Goal: Task Accomplishment & Management: Use online tool/utility

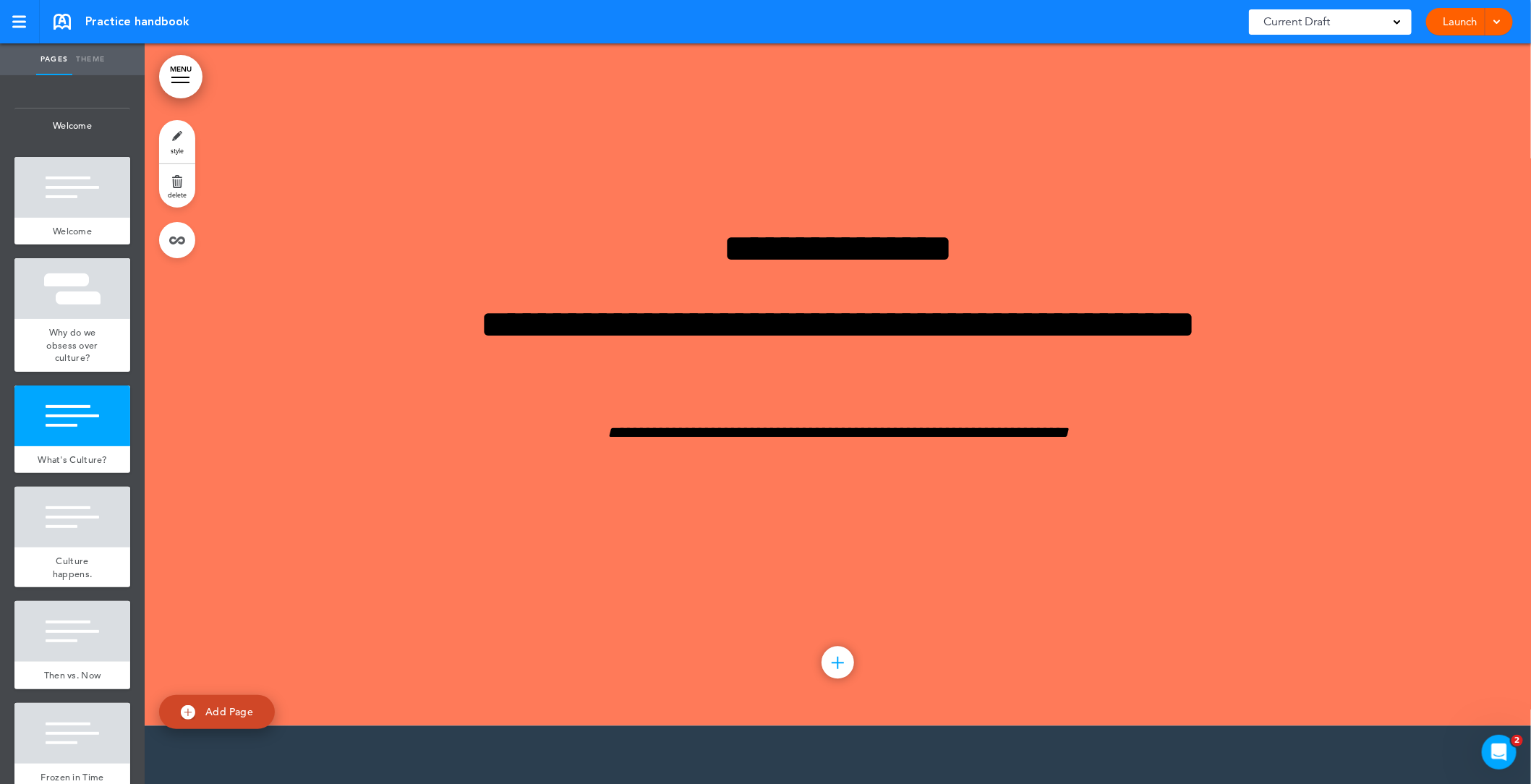
scroll to position [1568, 0]
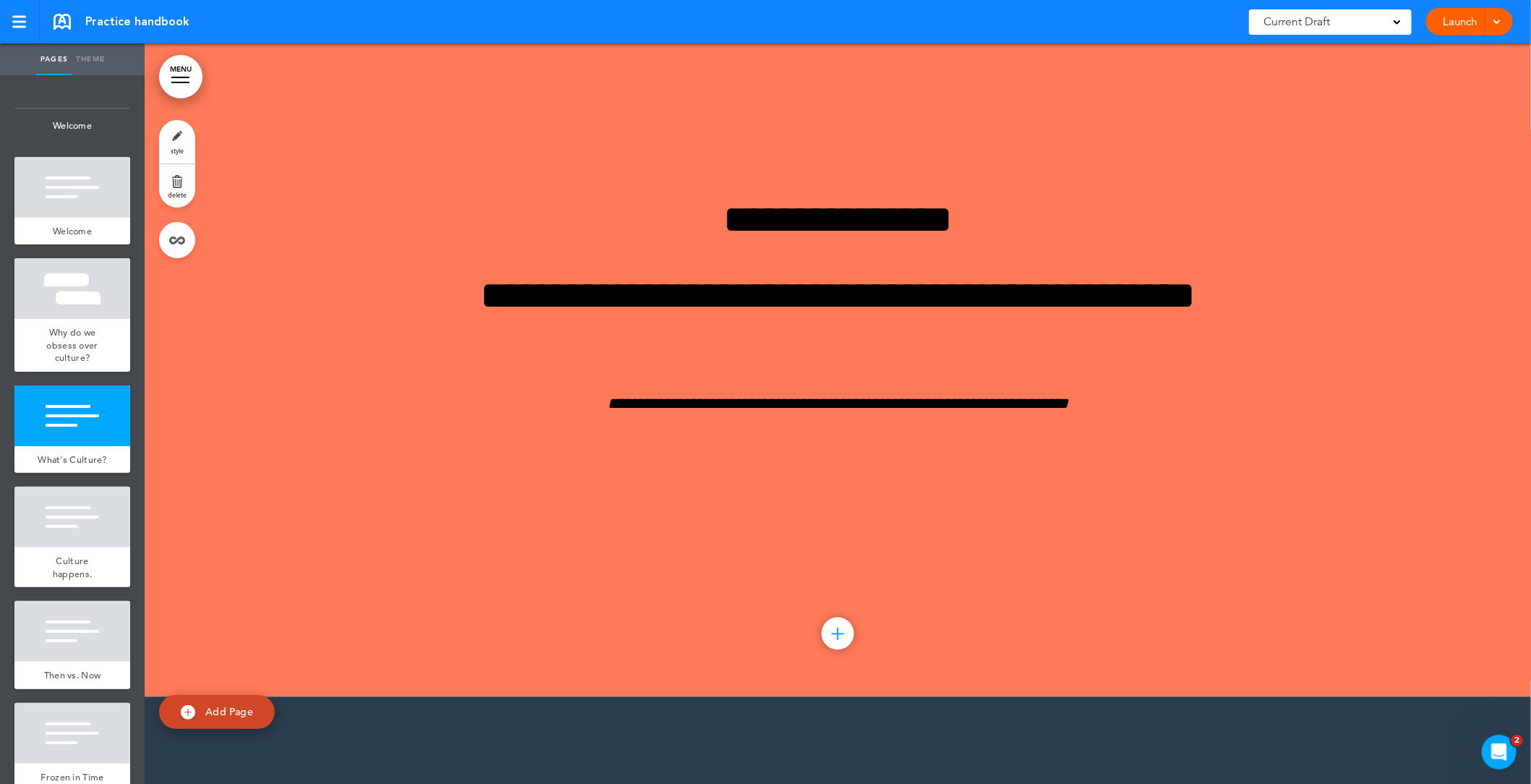
click at [839, 637] on div at bounding box center [838, 633] width 33 height 33
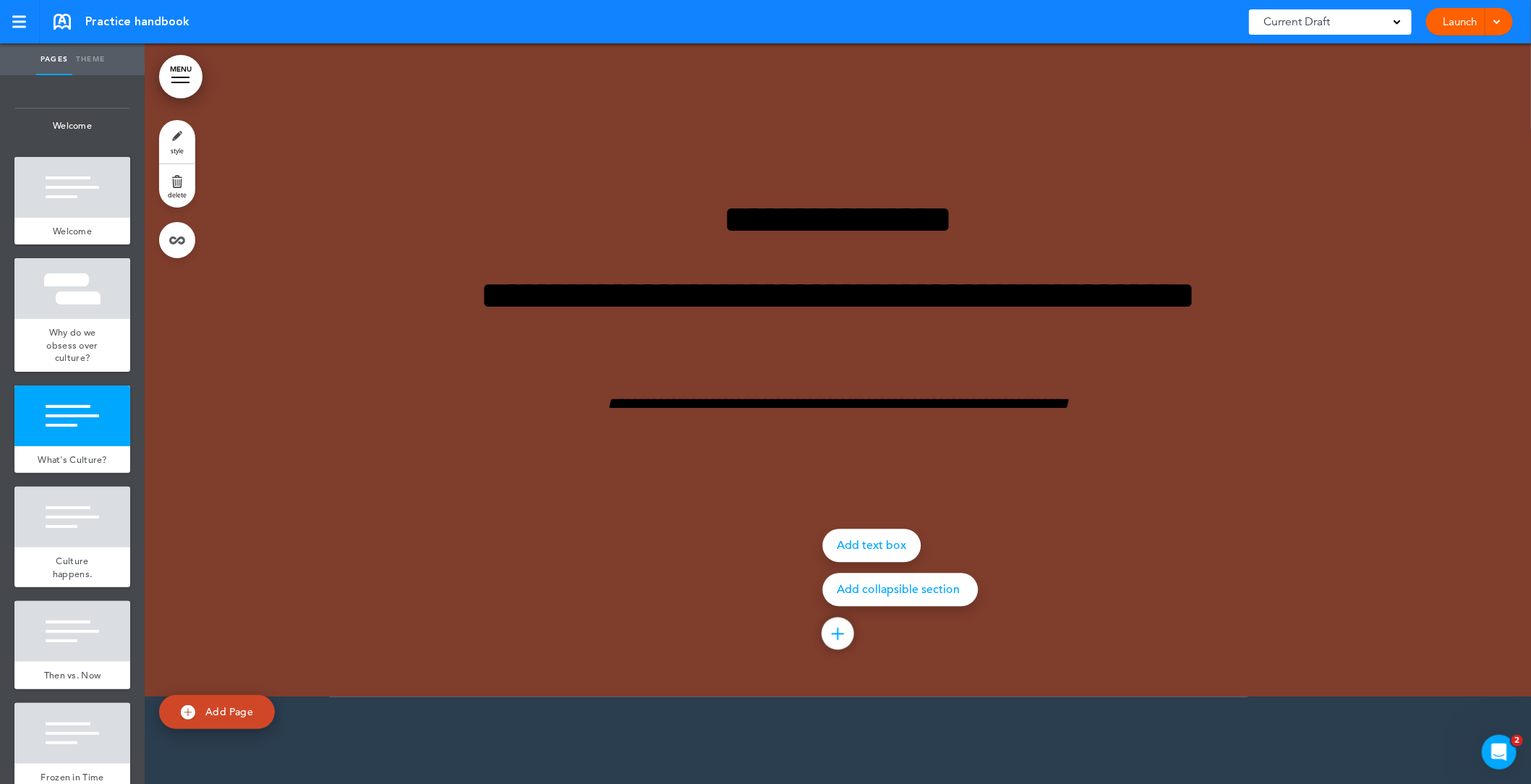
click at [745, 549] on div at bounding box center [911, 392] width 1531 height 784
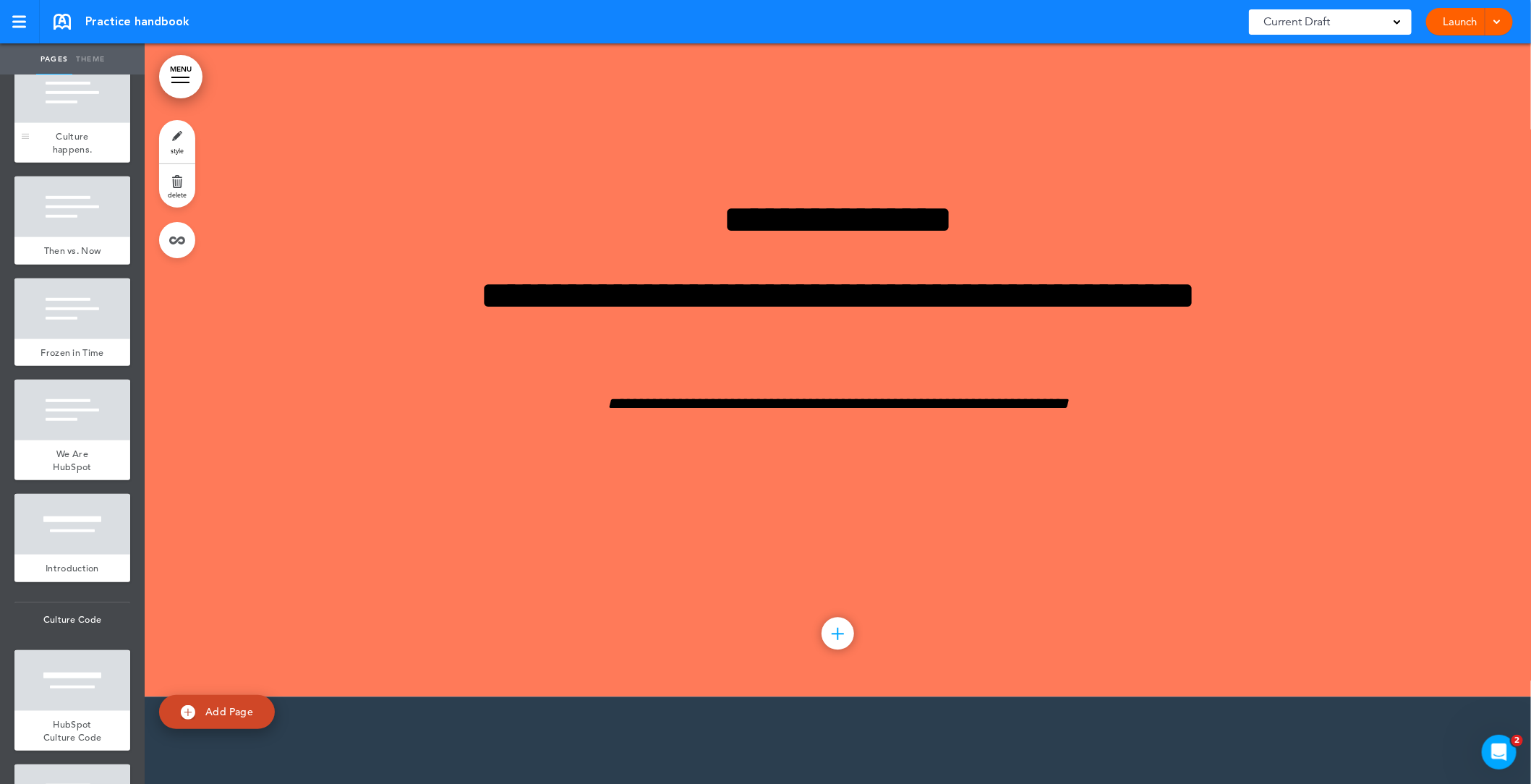
scroll to position [442, 0]
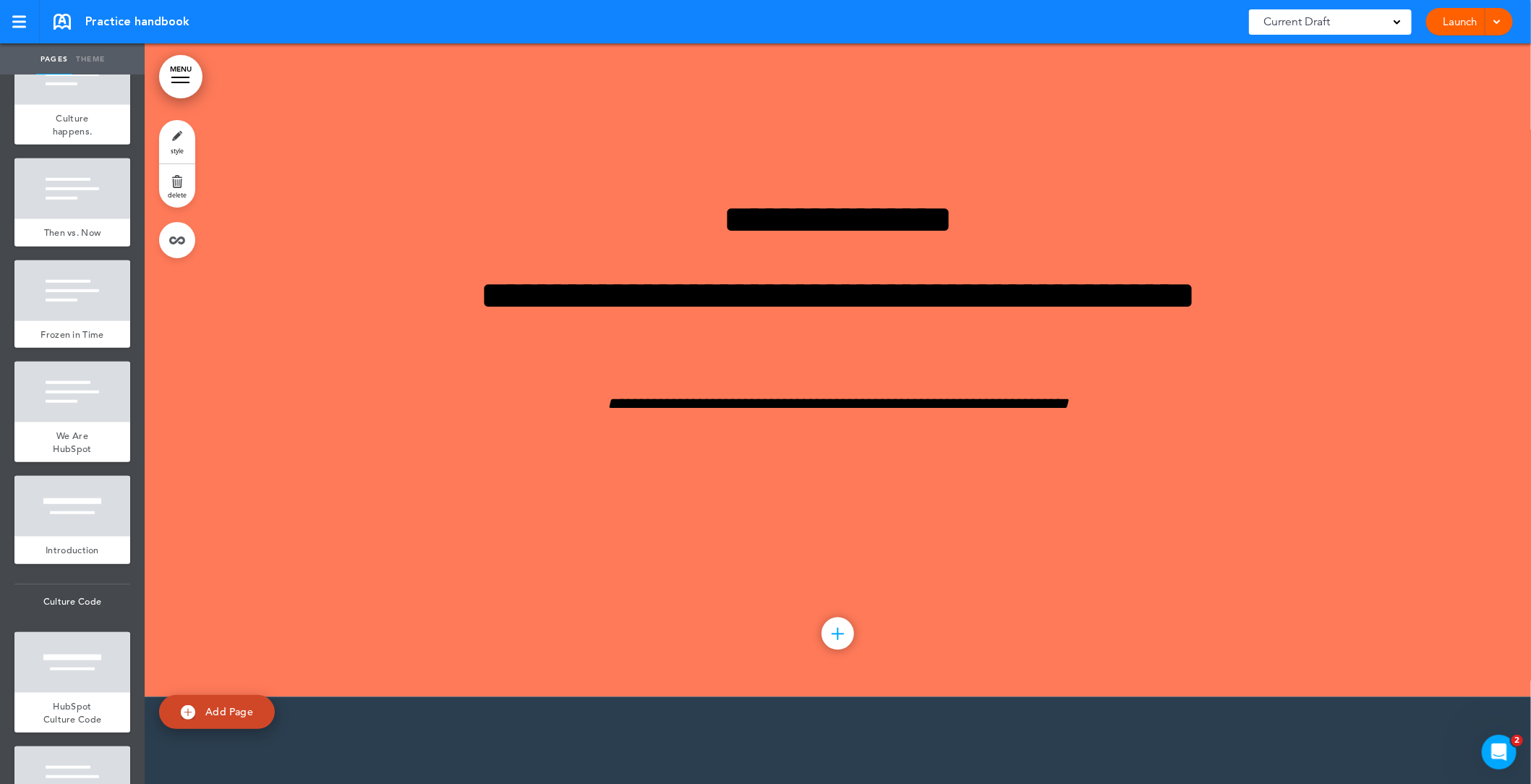
click at [186, 146] on link "style" at bounding box center [177, 142] width 36 height 43
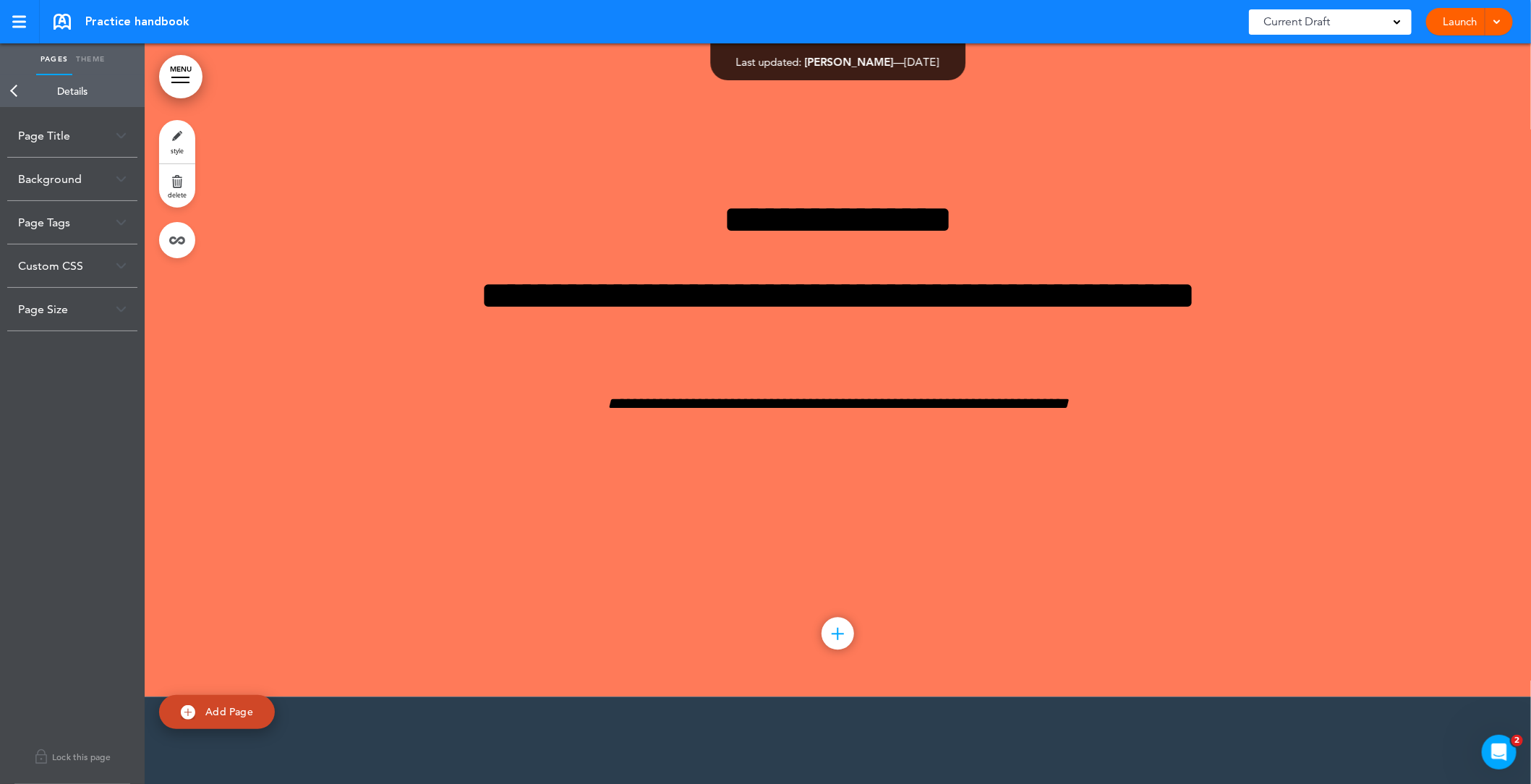
click at [173, 139] on link "style" at bounding box center [177, 142] width 36 height 43
click at [14, 90] on link "Back" at bounding box center [14, 91] width 29 height 32
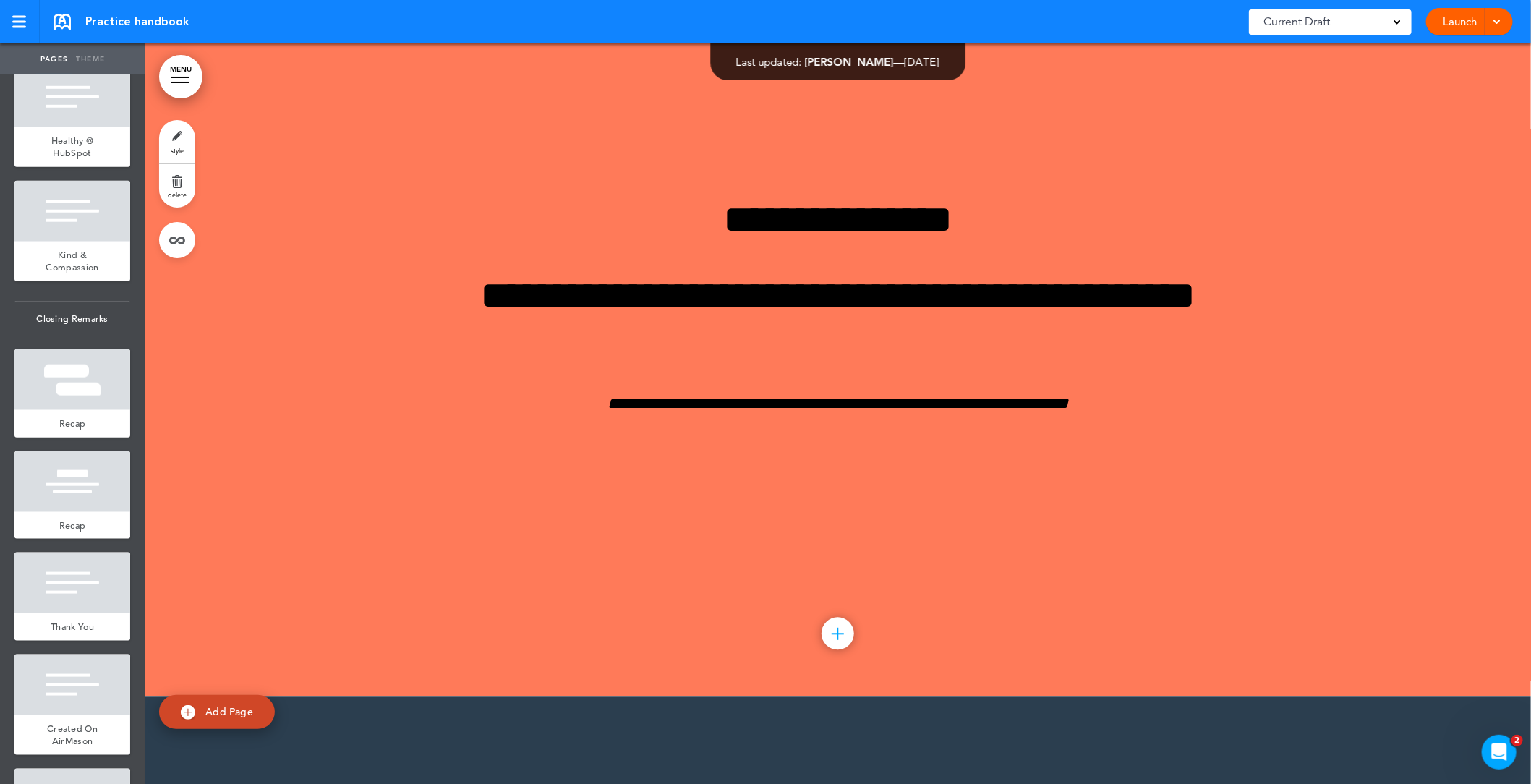
scroll to position [3863, 0]
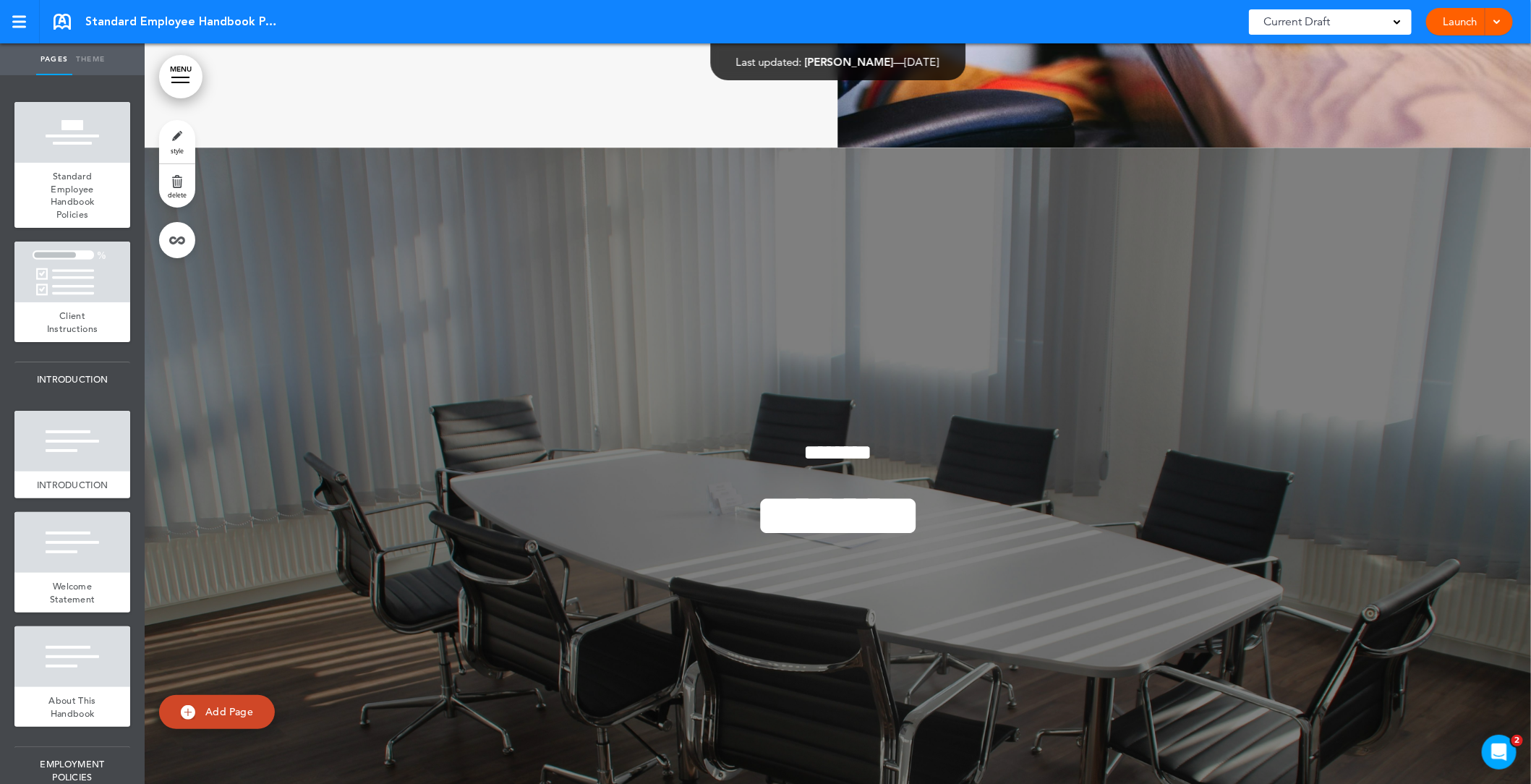
scroll to position [11283, 0]
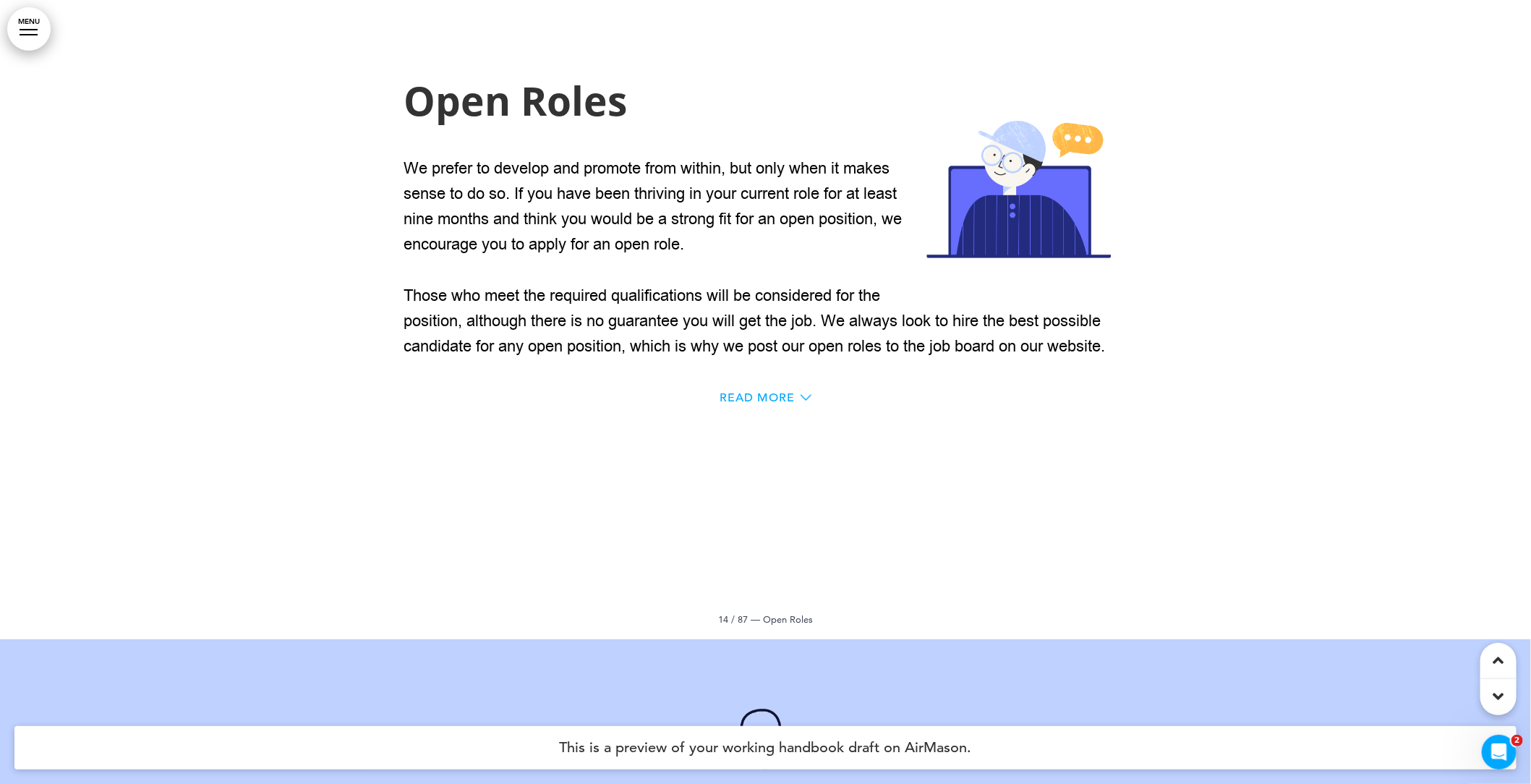
scroll to position [11622, 0]
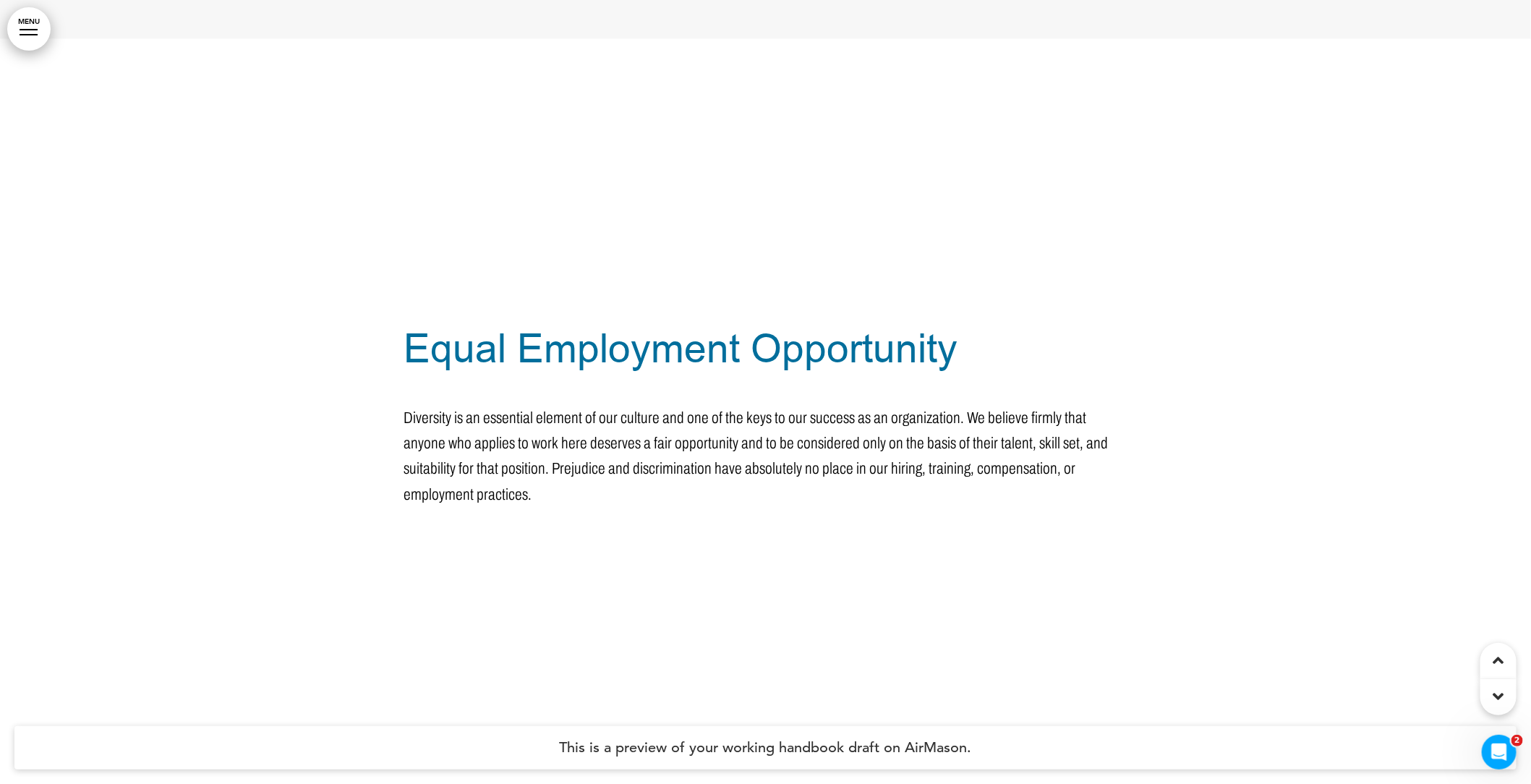
scroll to position [19285, 0]
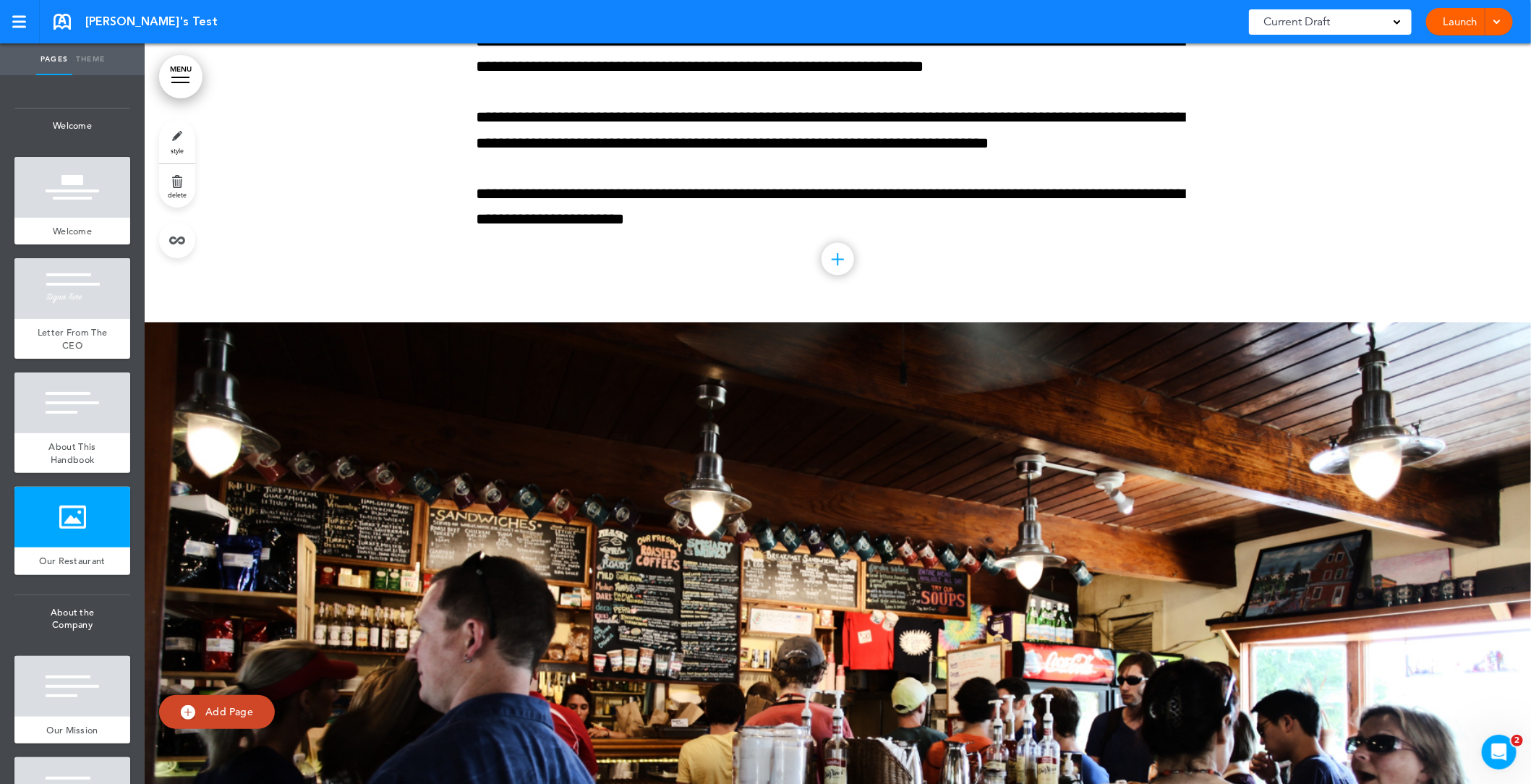
scroll to position [1043, 0]
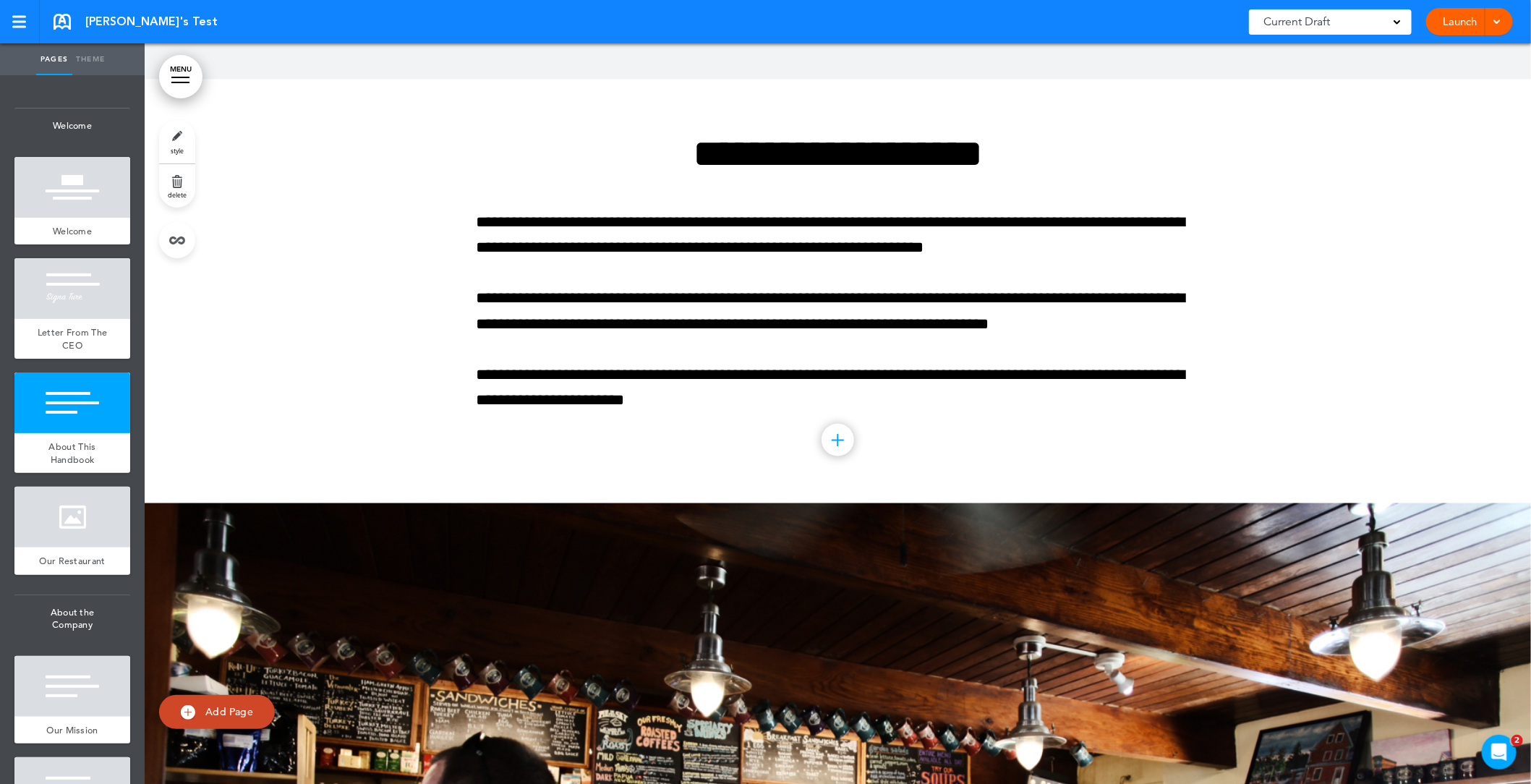
click at [834, 442] on div at bounding box center [838, 440] width 33 height 33
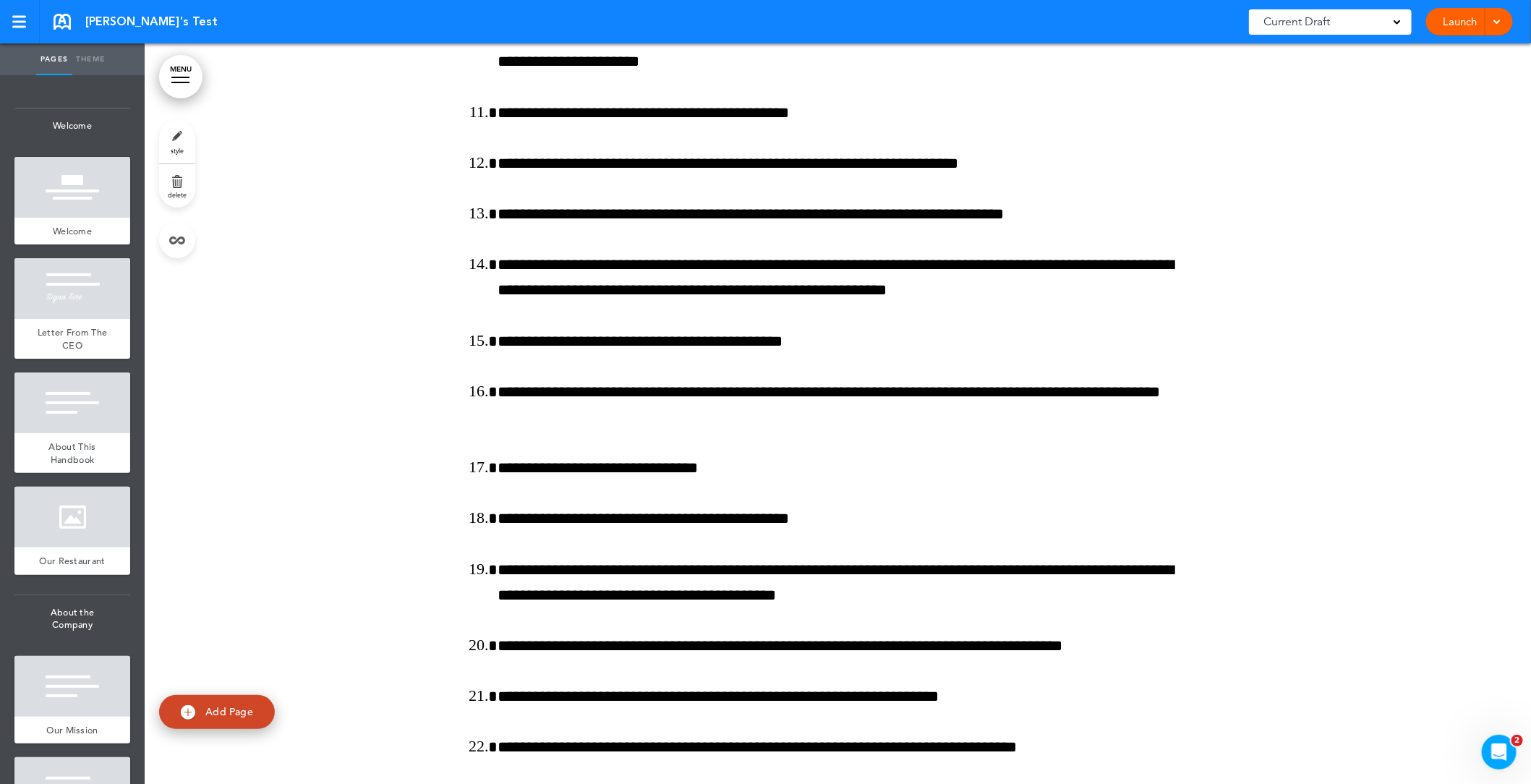
scroll to position [14843, 0]
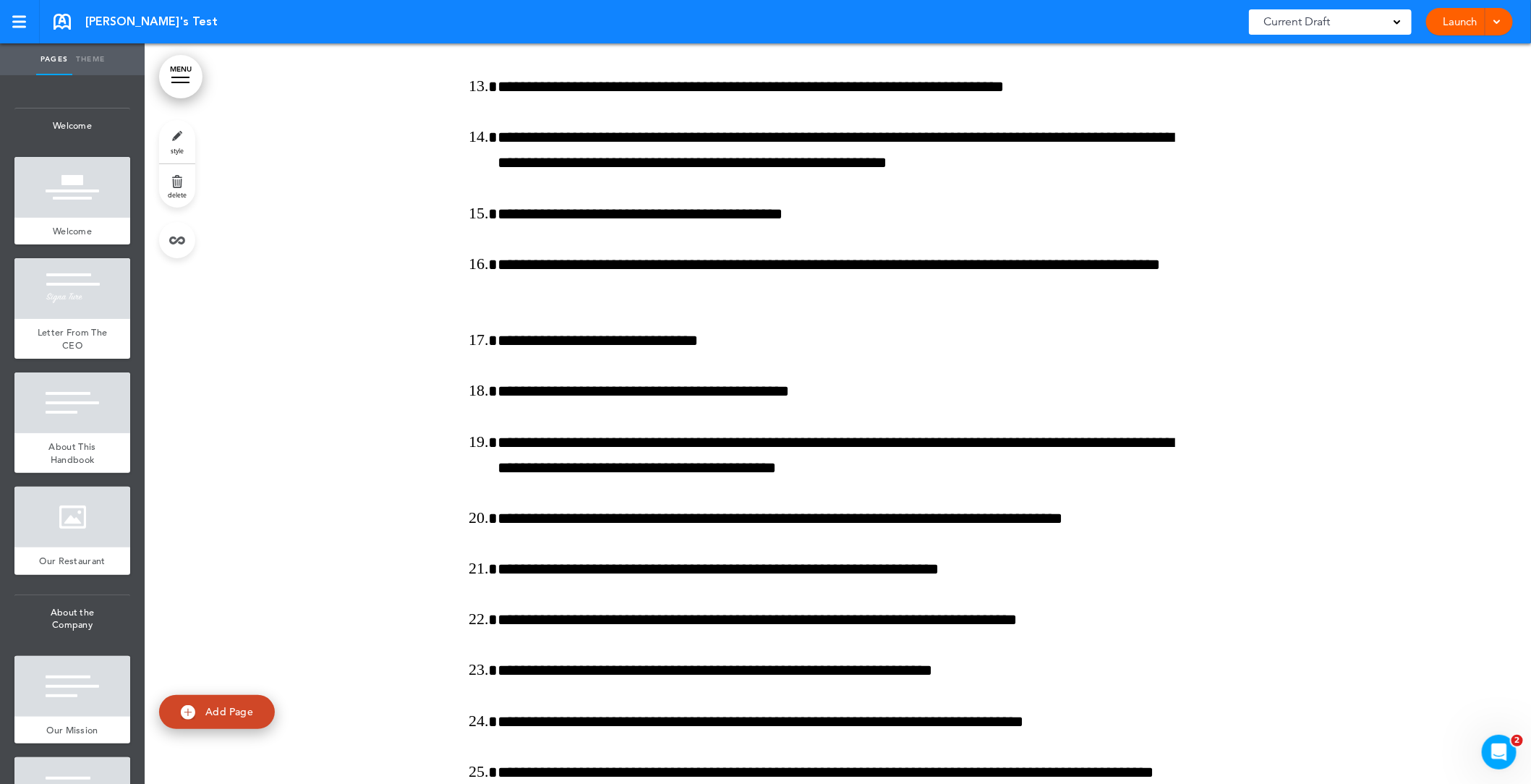
click at [214, 711] on span "Add Page" at bounding box center [229, 712] width 48 height 13
type input "********"
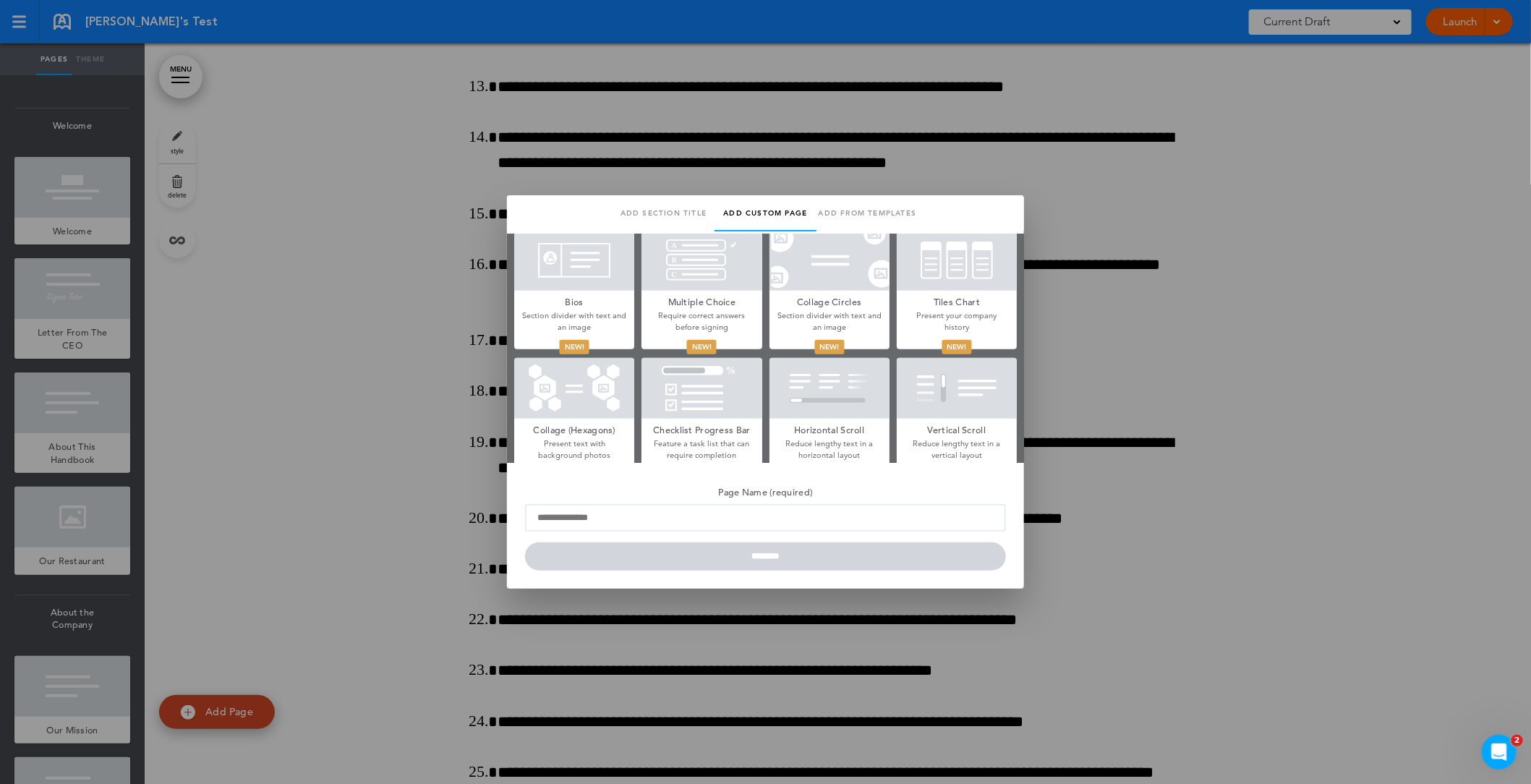
scroll to position [677, 0]
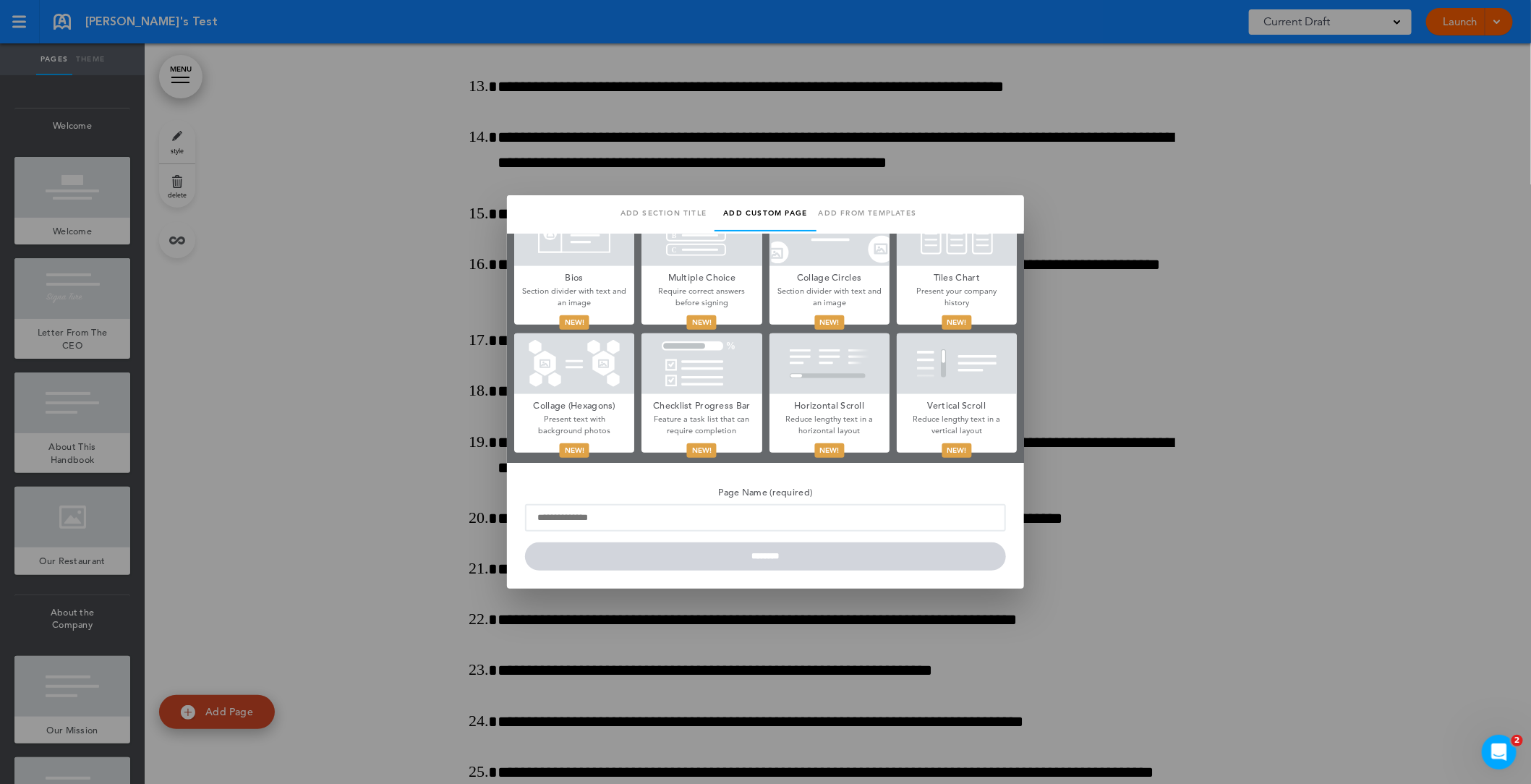
click at [614, 360] on div at bounding box center [574, 363] width 121 height 61
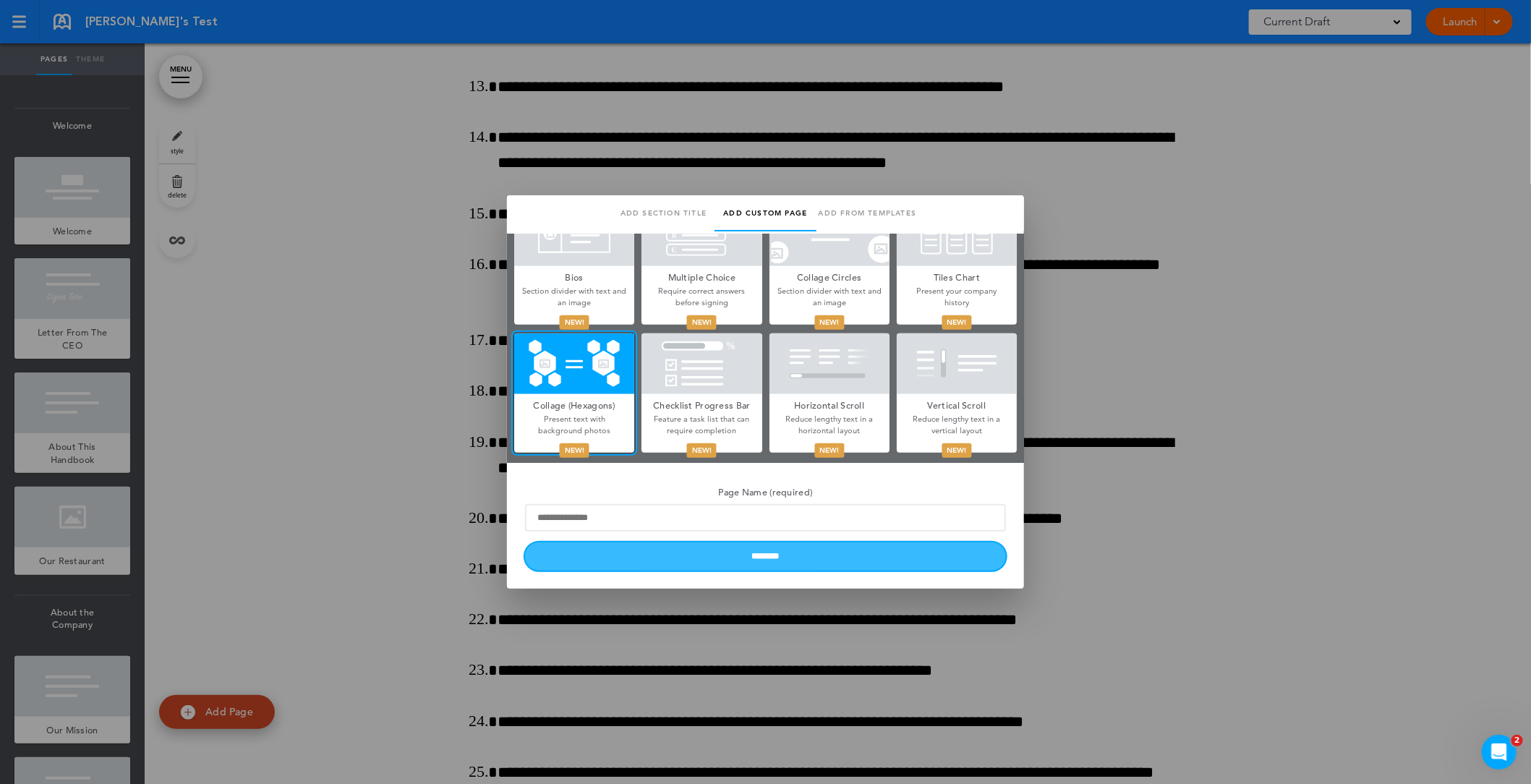
click at [823, 556] on input "********" at bounding box center [766, 556] width 481 height 28
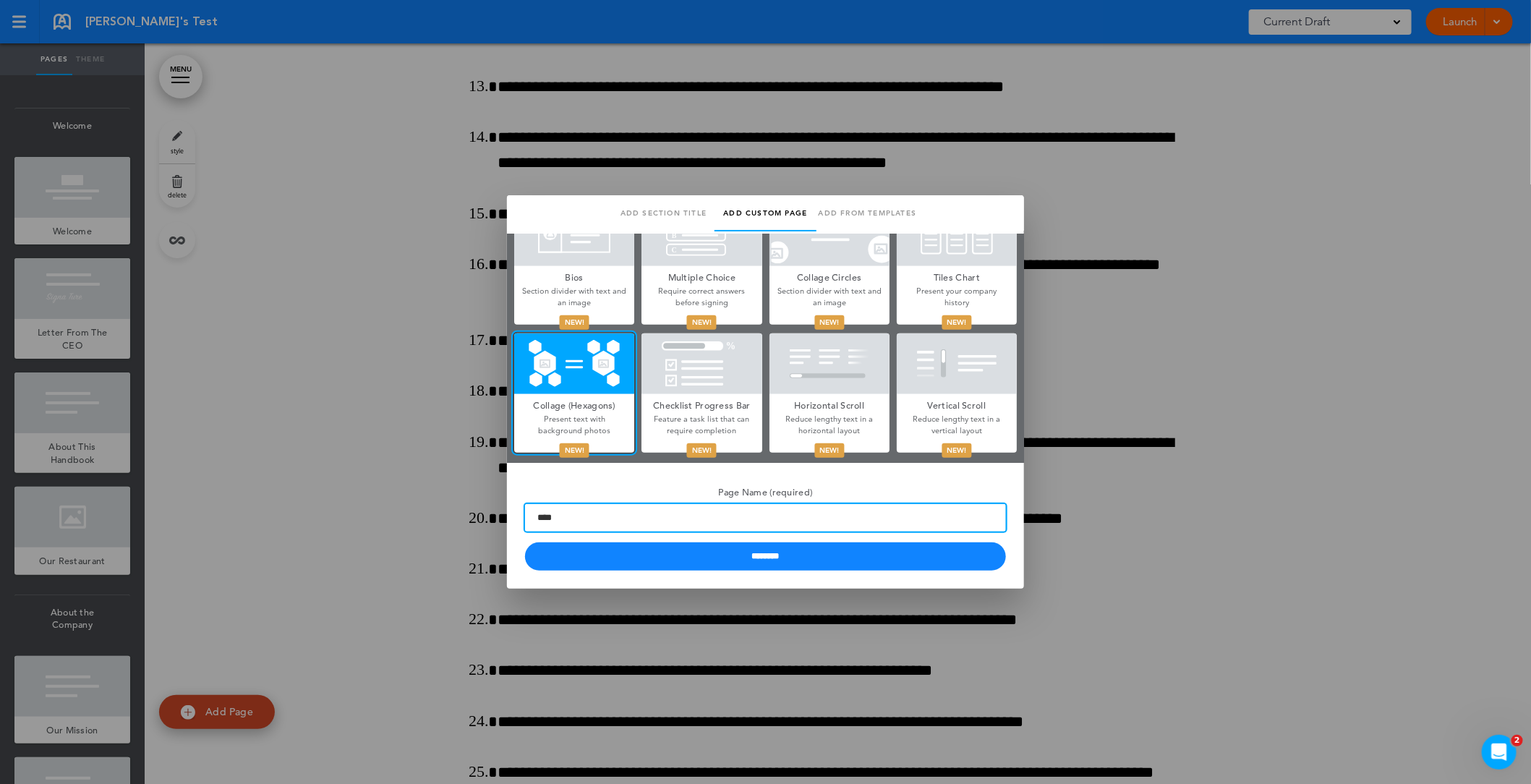
type input "****"
click at [525, 542] on input "********" at bounding box center [766, 556] width 481 height 28
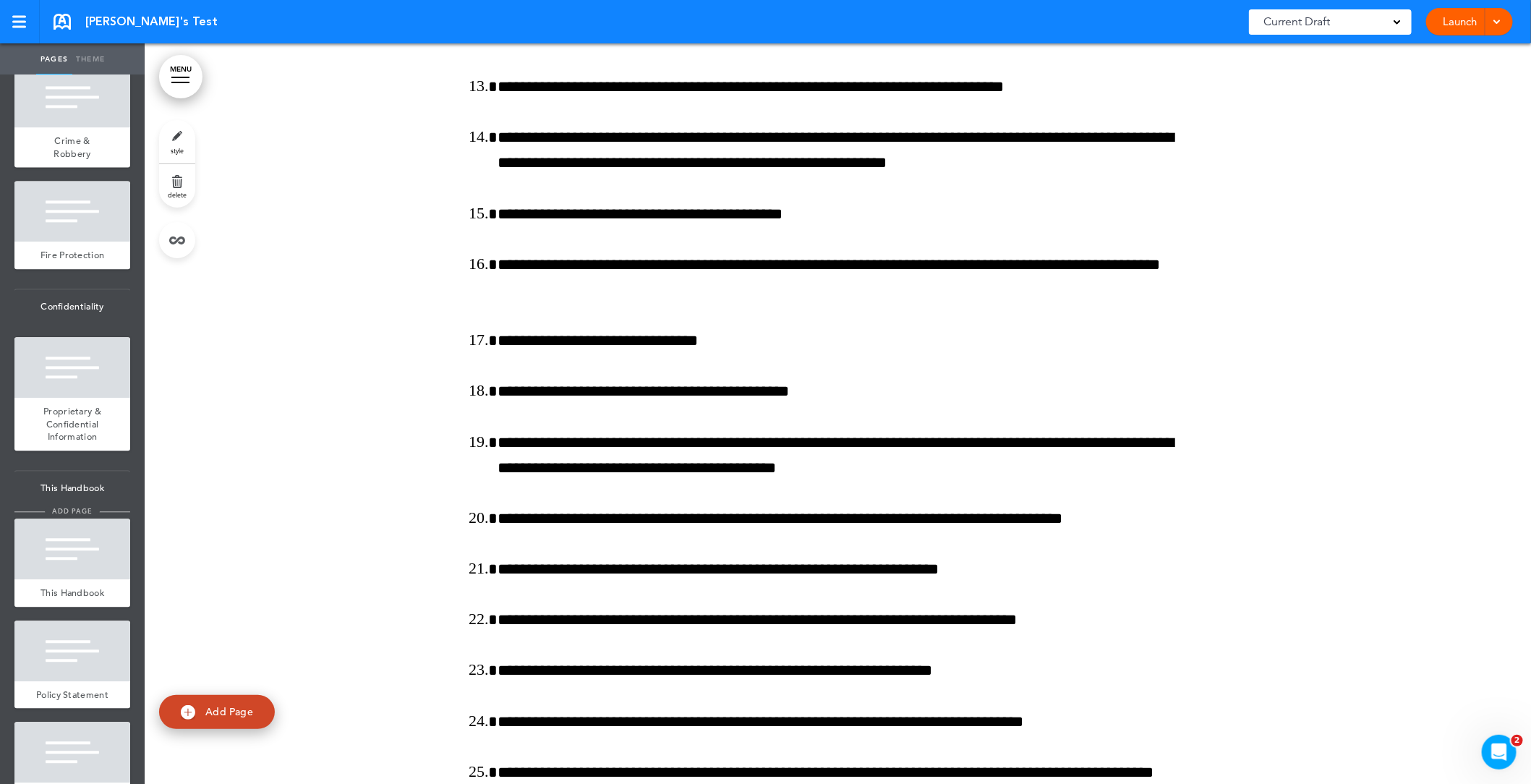
scroll to position [7891, 0]
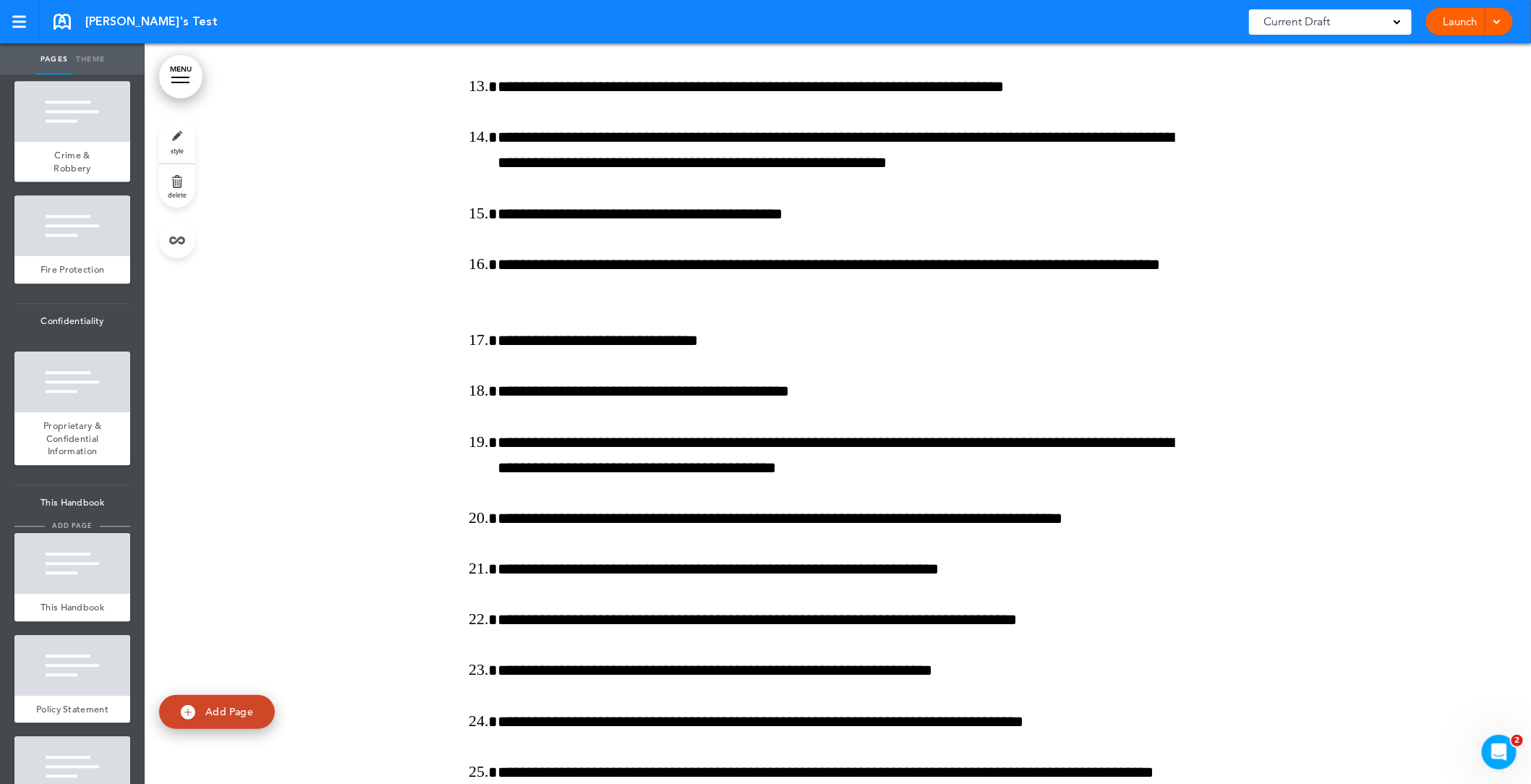
click at [73, 430] on span "Proprietary & Confidential Information" at bounding box center [72, 439] width 57 height 38
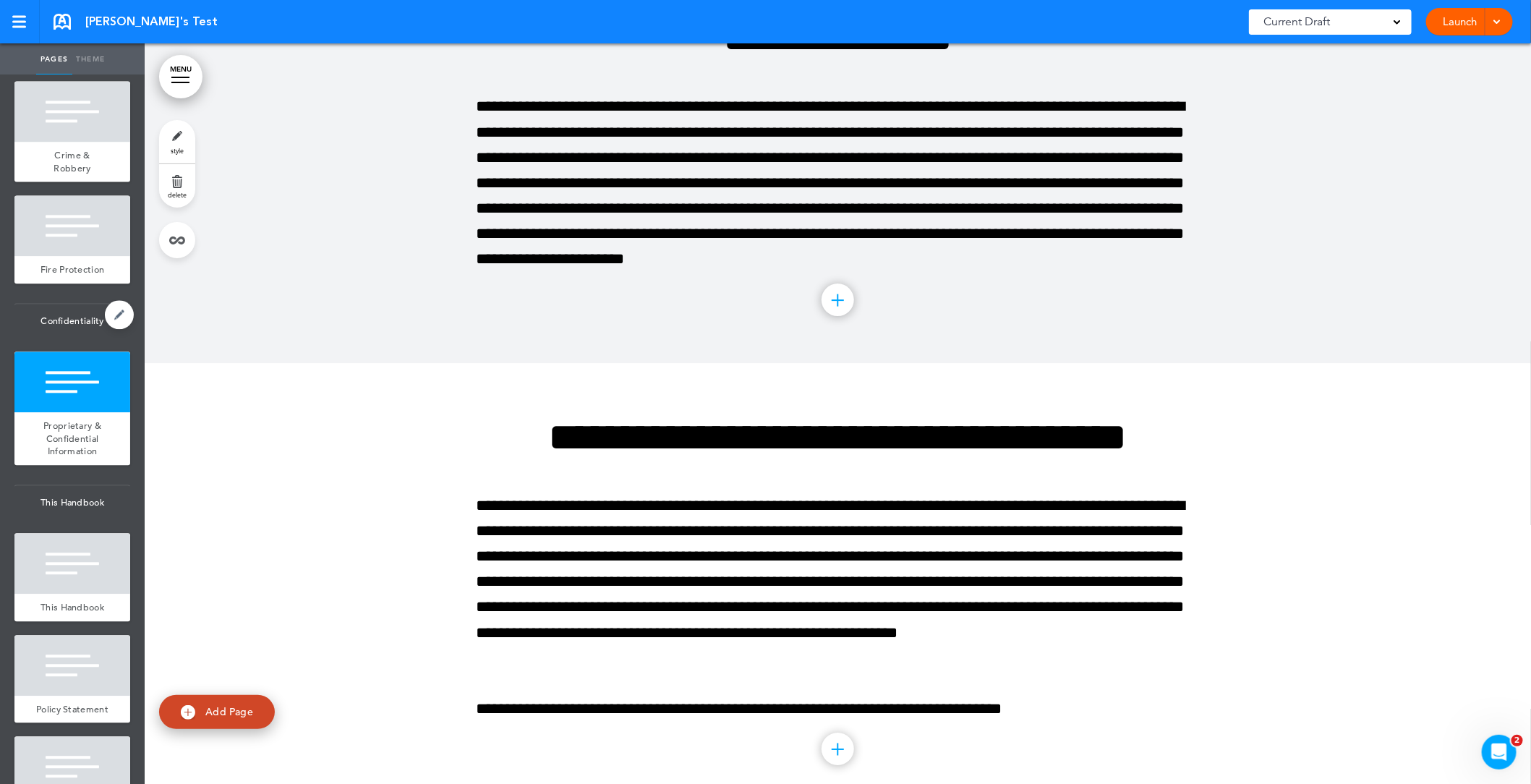
scroll to position [39517, 0]
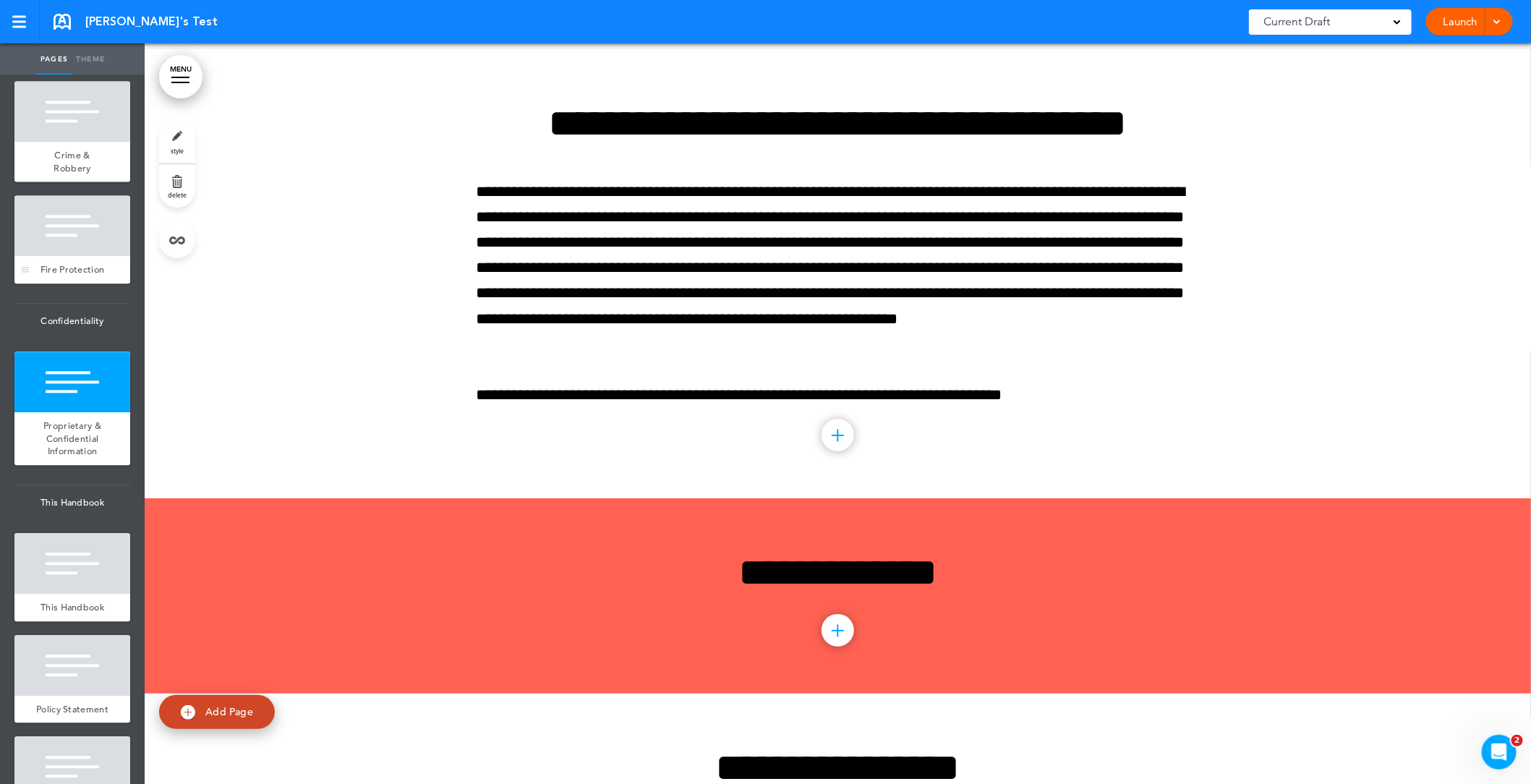
click at [80, 233] on div at bounding box center [72, 225] width 116 height 61
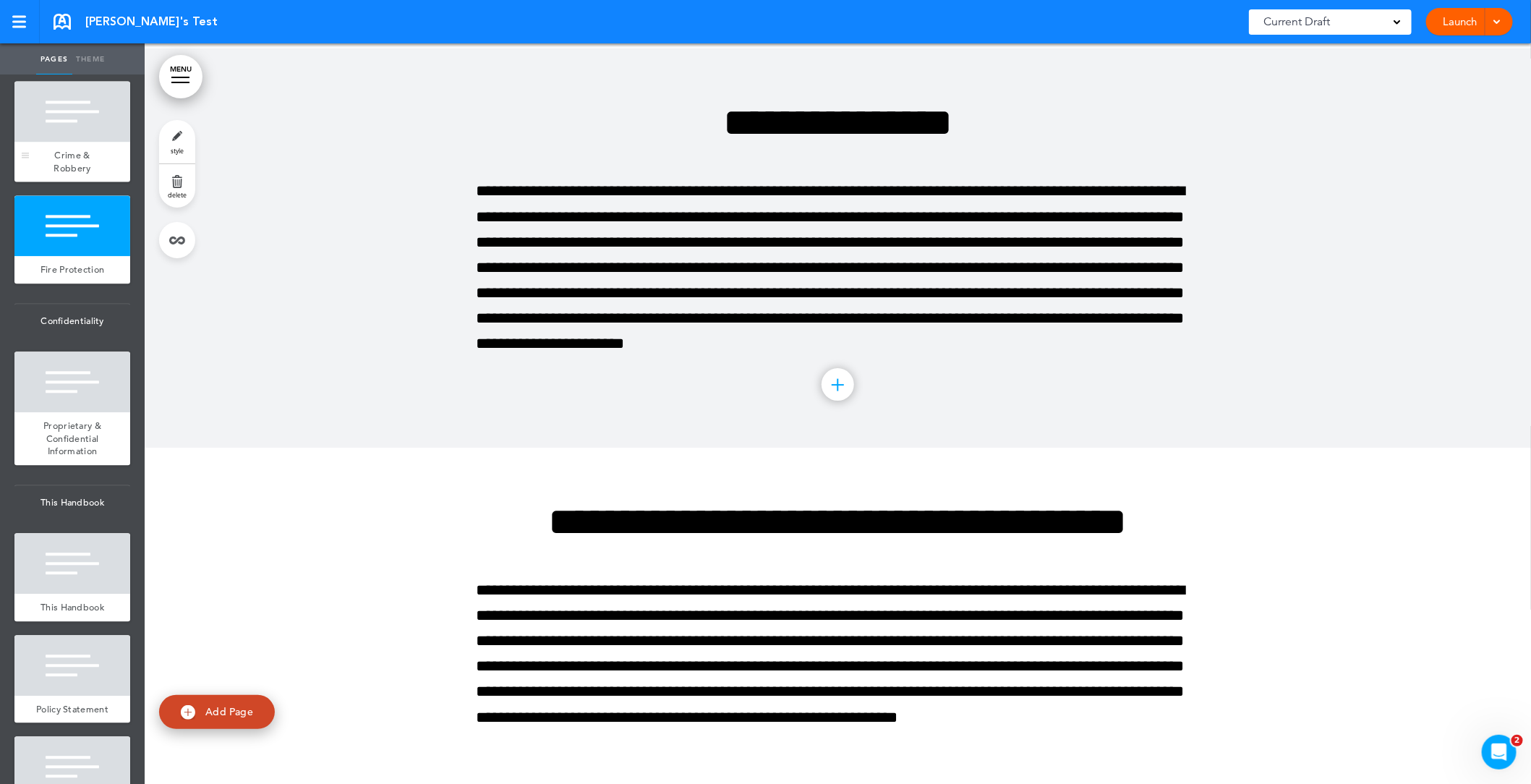
click at [77, 130] on div at bounding box center [72, 111] width 116 height 61
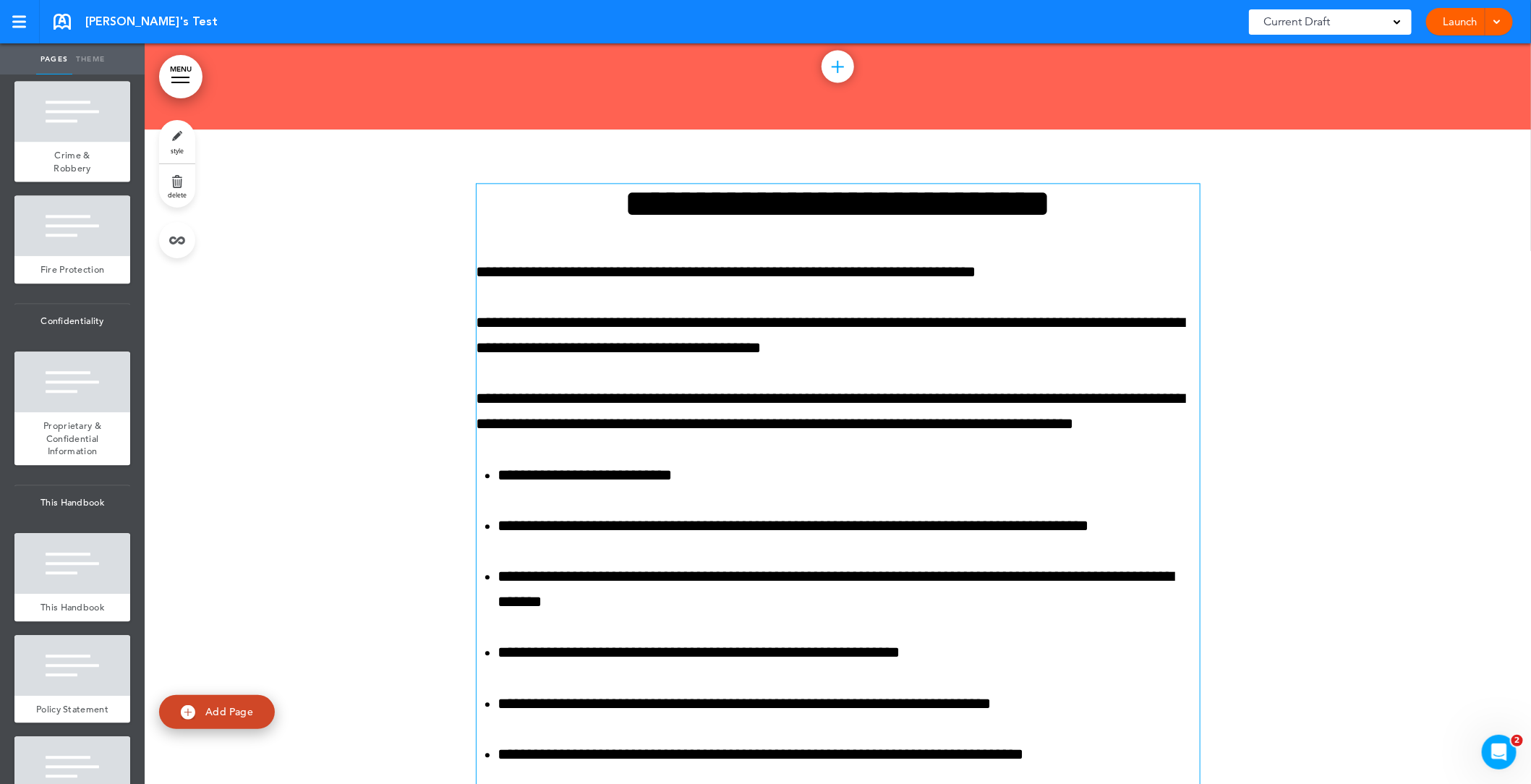
scroll to position [32396, 0]
